Goal: Information Seeking & Learning: Learn about a topic

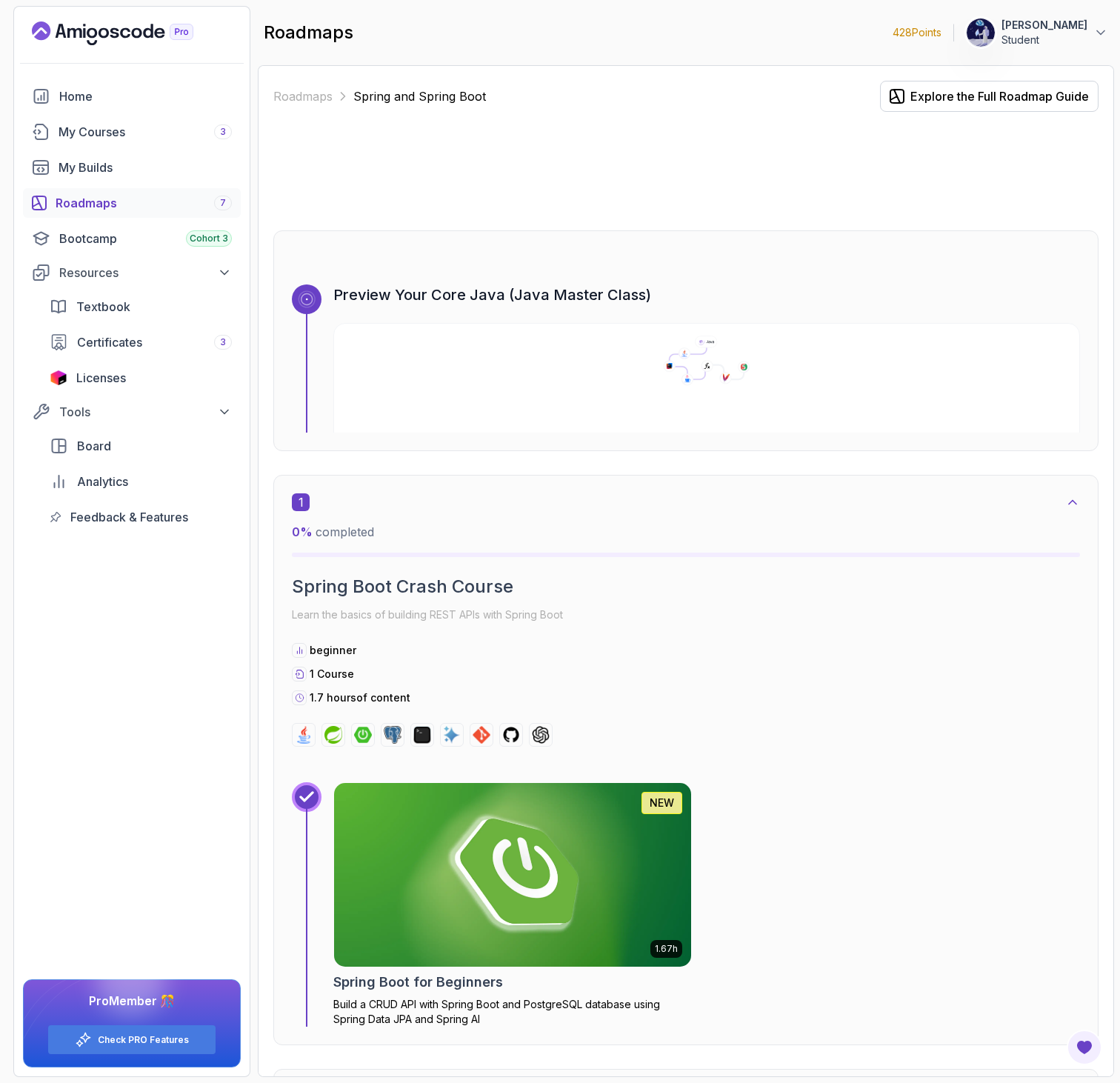
scroll to position [1365, 0]
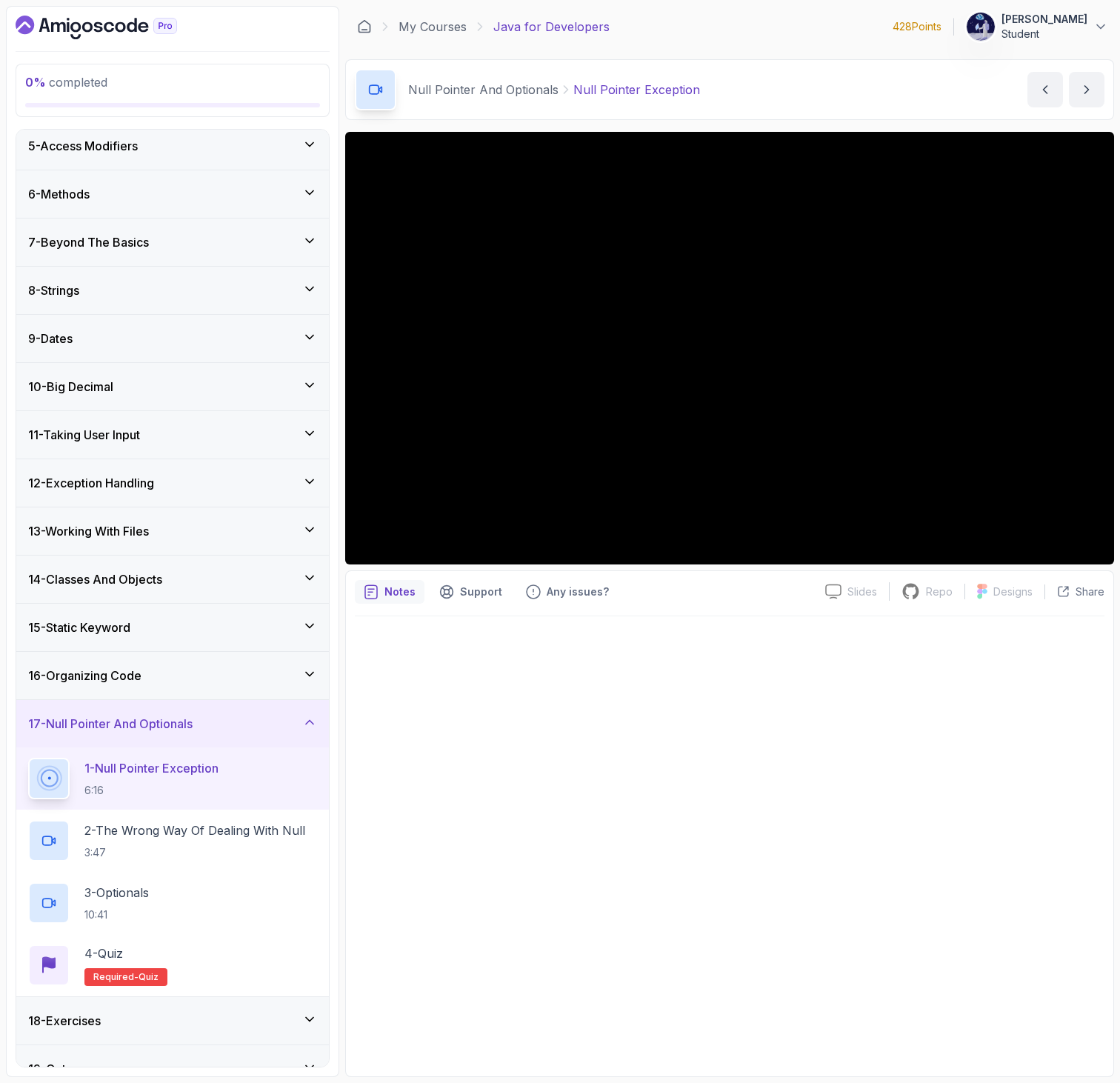
scroll to position [226, 0]
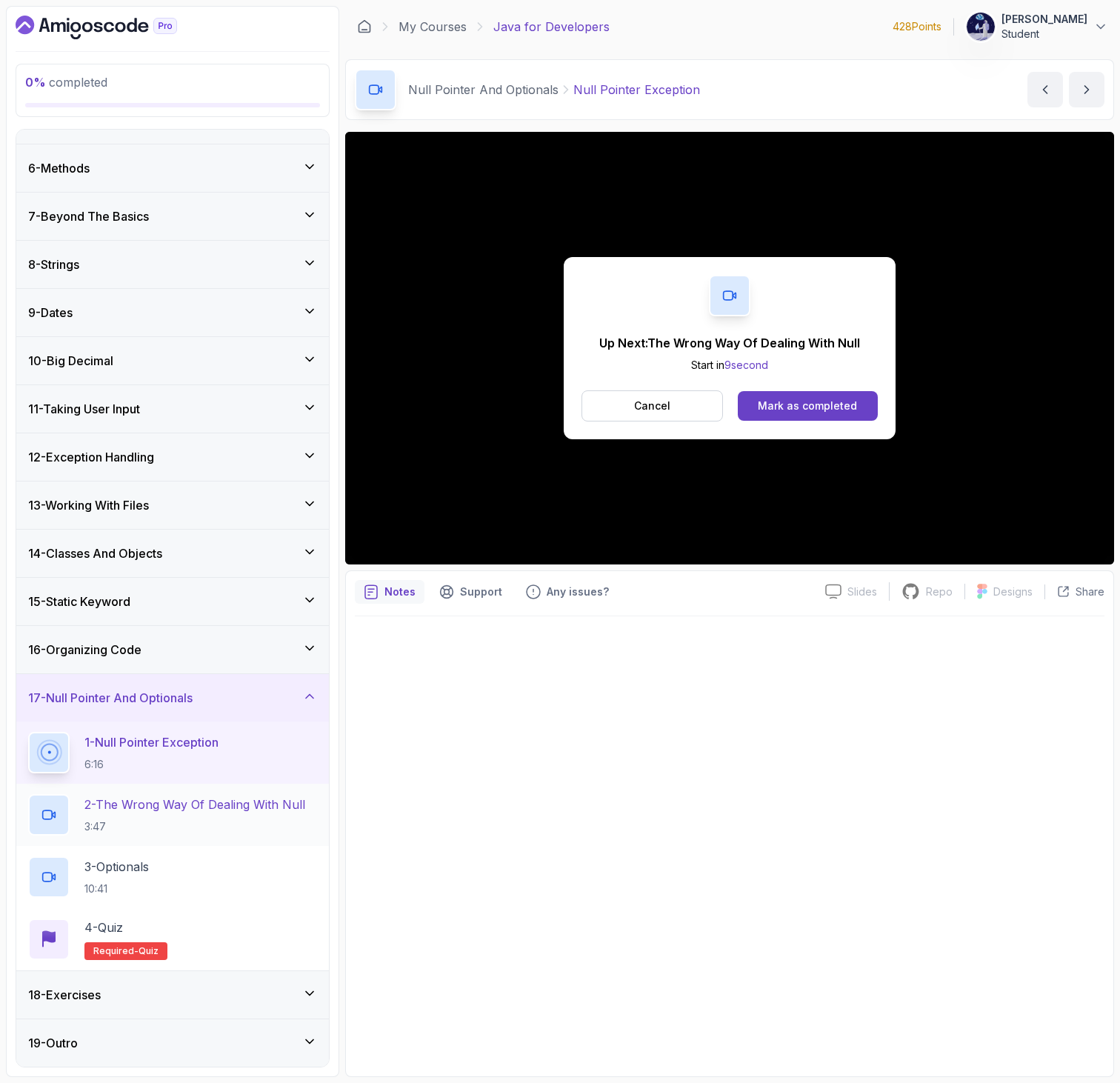
click at [235, 803] on p "2 - The Wrong Way Of Dealing With Null" at bounding box center [195, 804] width 221 height 18
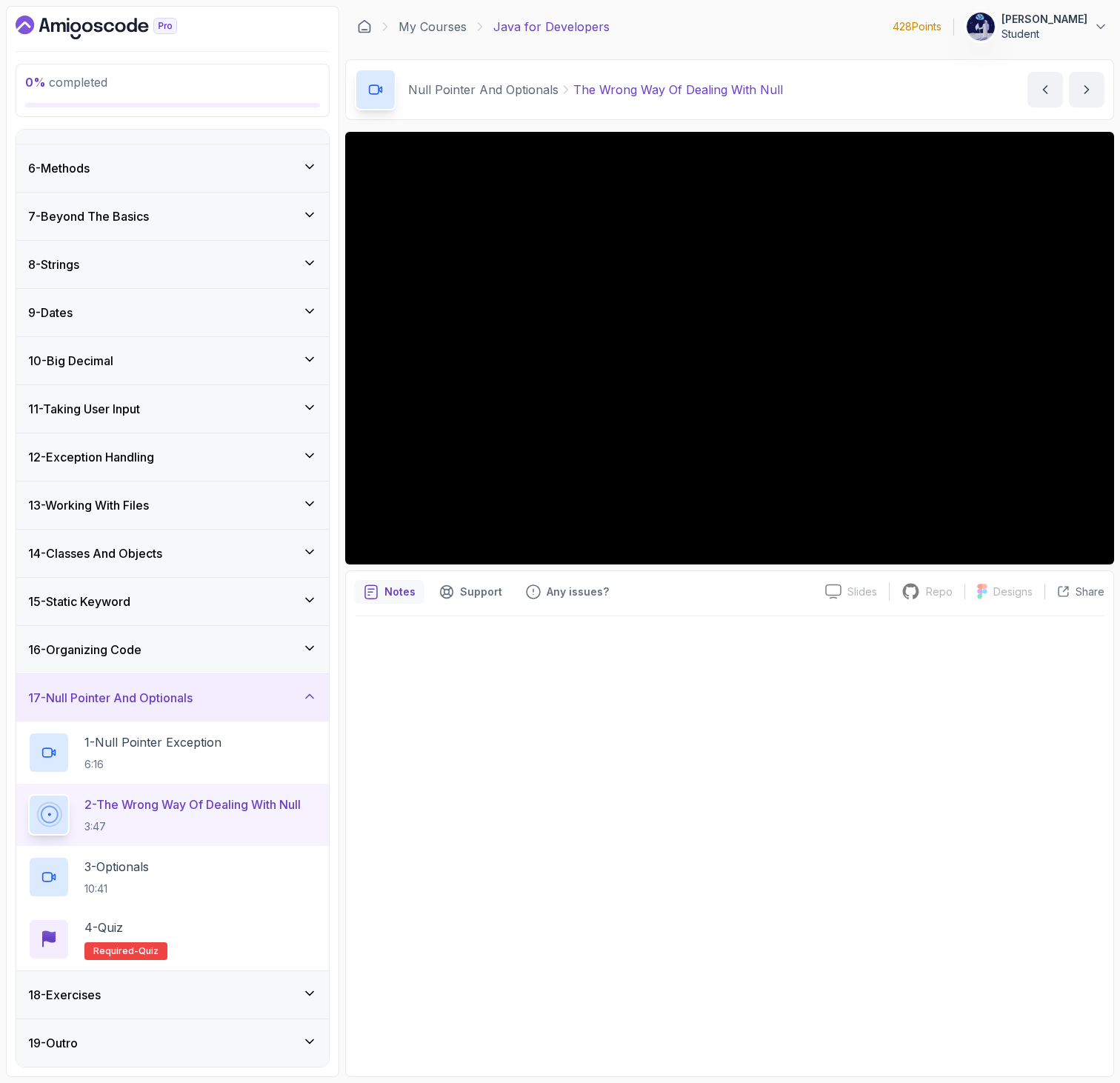
click at [602, 808] on div at bounding box center [729, 841] width 749 height 451
